Goal: Task Accomplishment & Management: Manage account settings

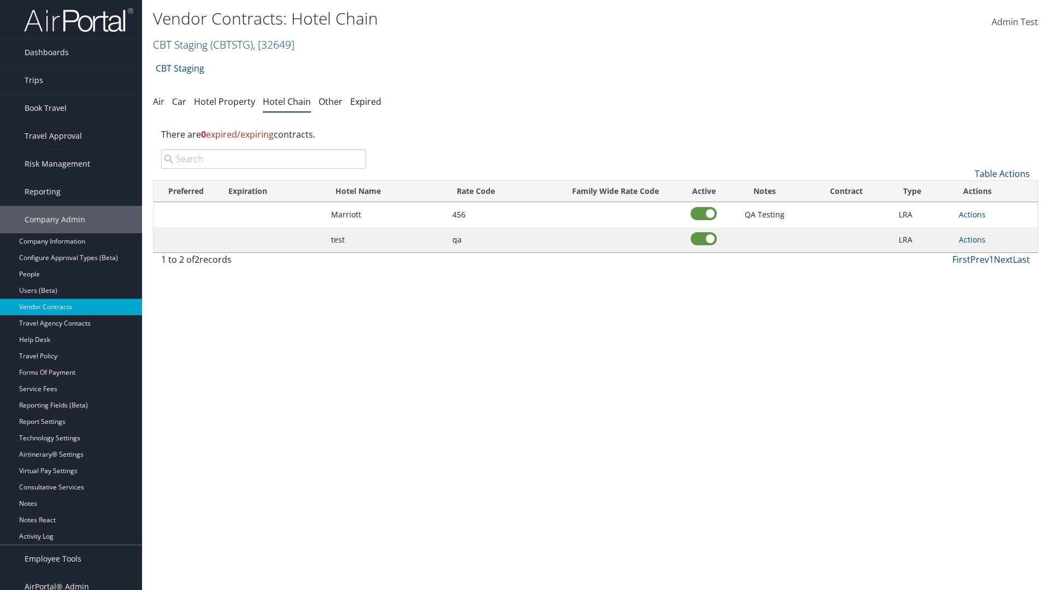
click at [180, 44] on link "CBT Staging ( CBTSTG ) , [ 32649 ]" at bounding box center [223, 44] width 141 height 15
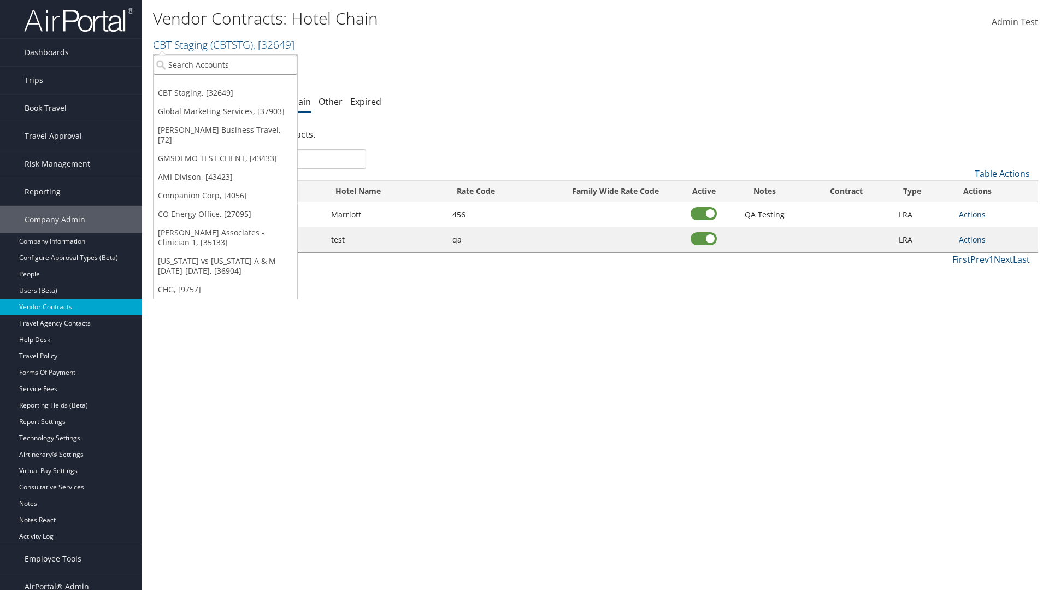
click at [225, 64] on input "search" at bounding box center [226, 65] width 144 height 20
type input "Global Marketing Services"
click at [235, 85] on div "Global Marketing Services (301946), [37903]" at bounding box center [236, 85] width 176 height 10
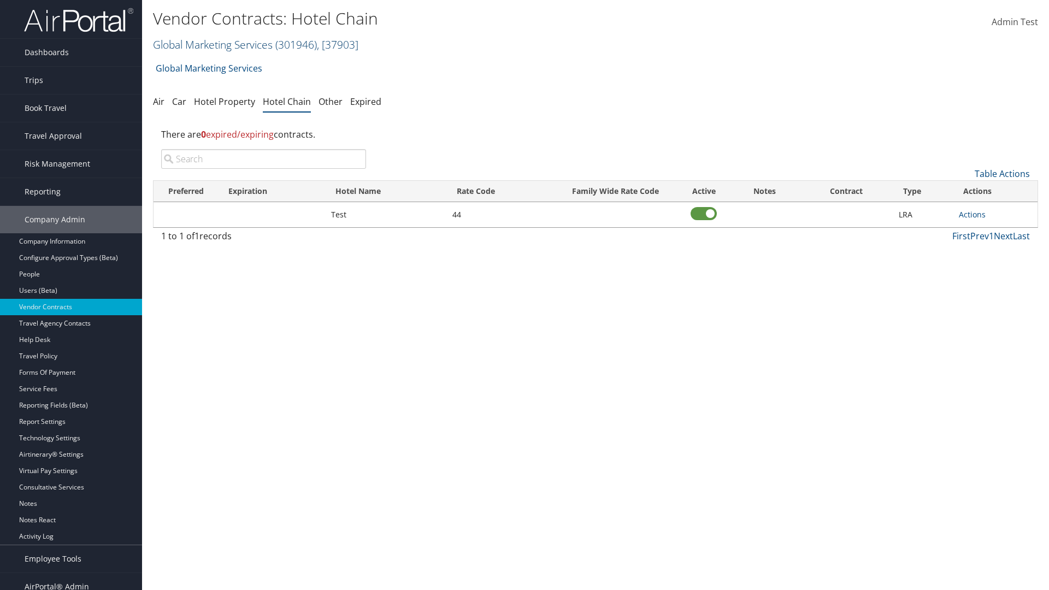
click at [211, 44] on link "Global Marketing Services ( 301946 ) , [ 37903 ]" at bounding box center [255, 44] width 205 height 15
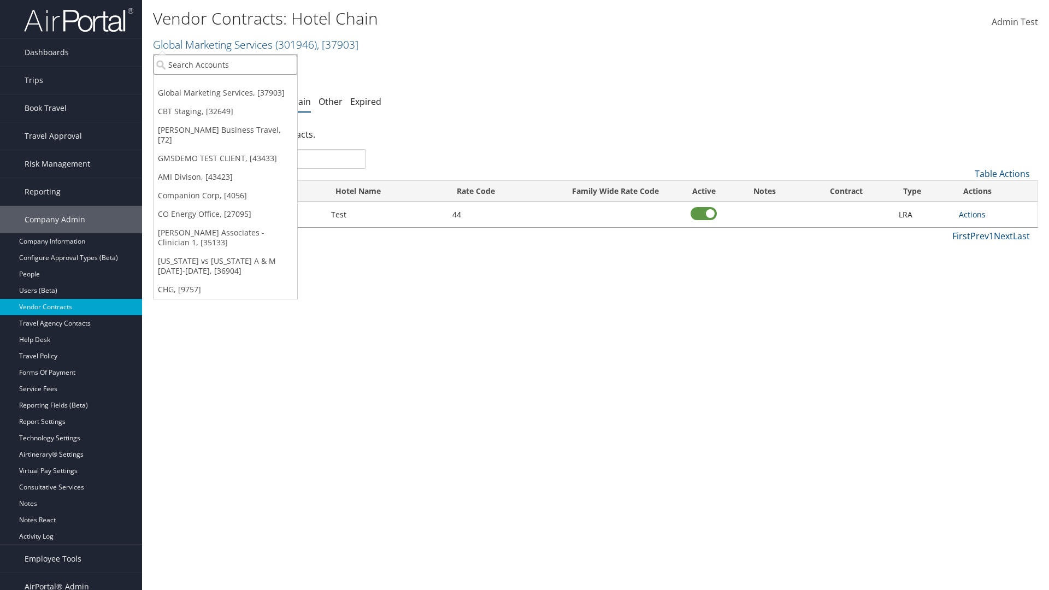
click at [225, 64] on input "search" at bounding box center [226, 65] width 144 height 20
type input "CBT Staging"
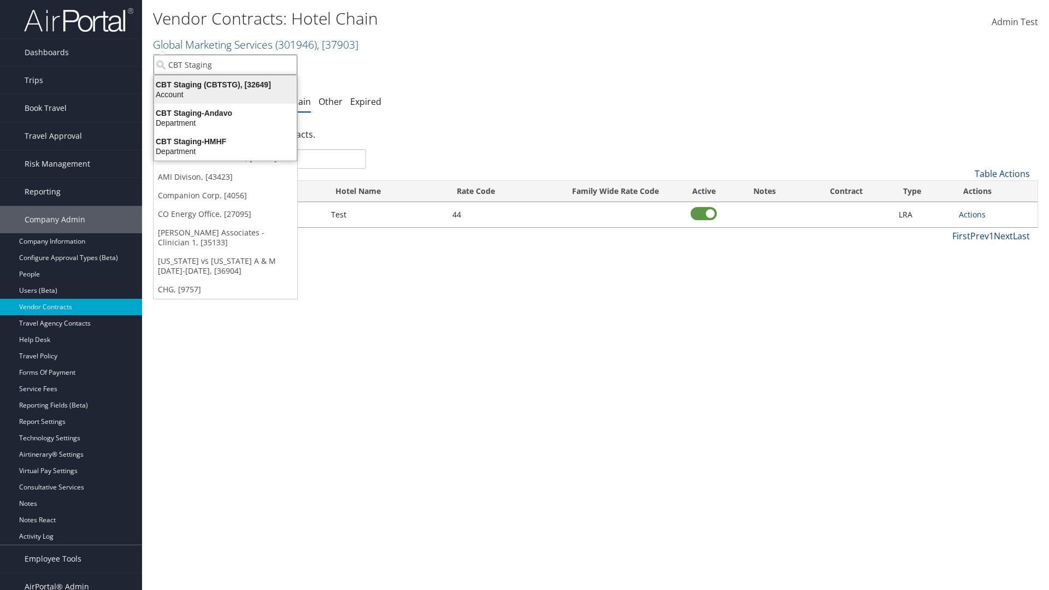
click at [225, 85] on div "CBT Staging (CBTSTG), [32649]" at bounding box center [226, 85] width 156 height 10
